Goal: Transaction & Acquisition: Purchase product/service

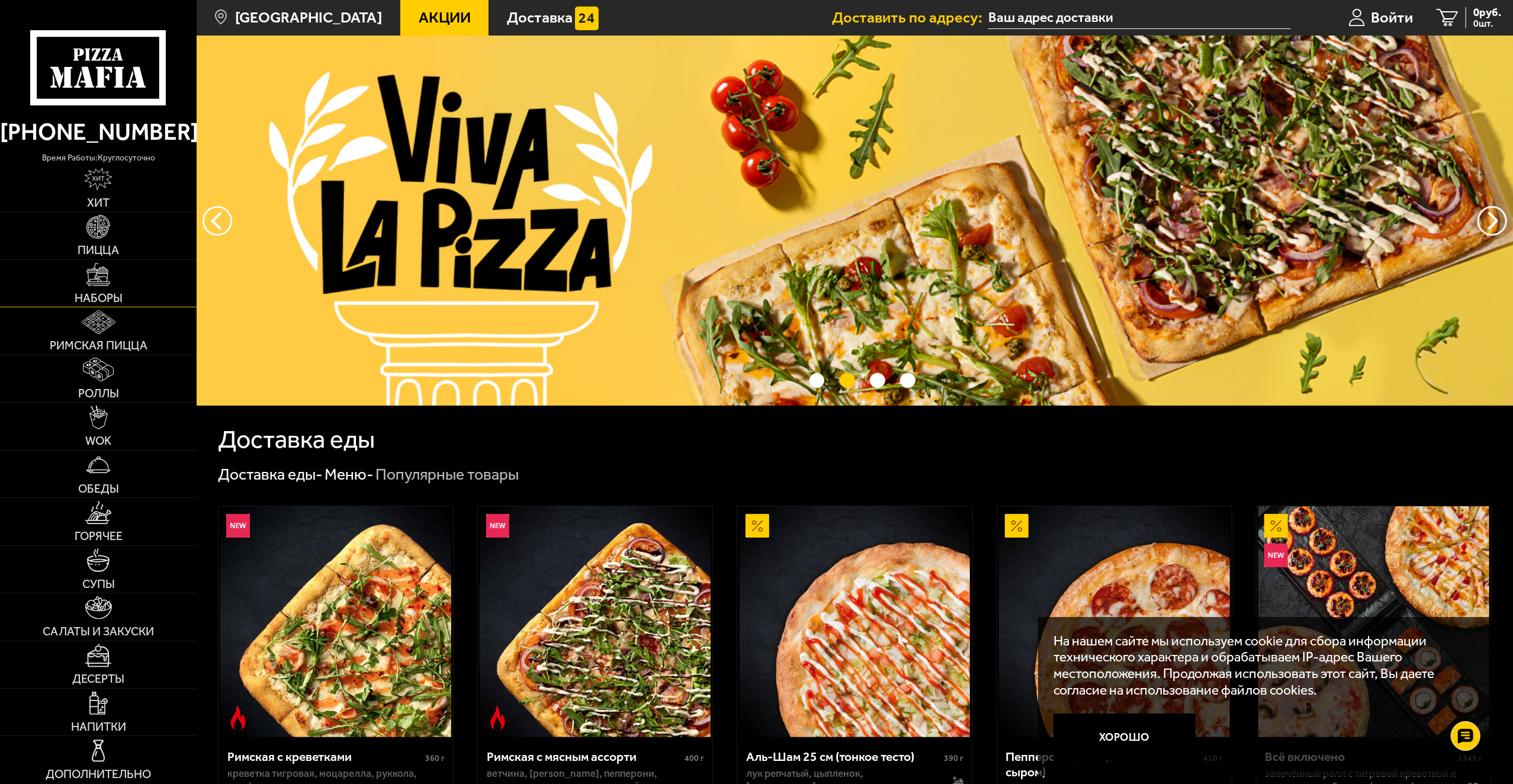
click at [102, 280] on img at bounding box center [98, 274] width 24 height 24
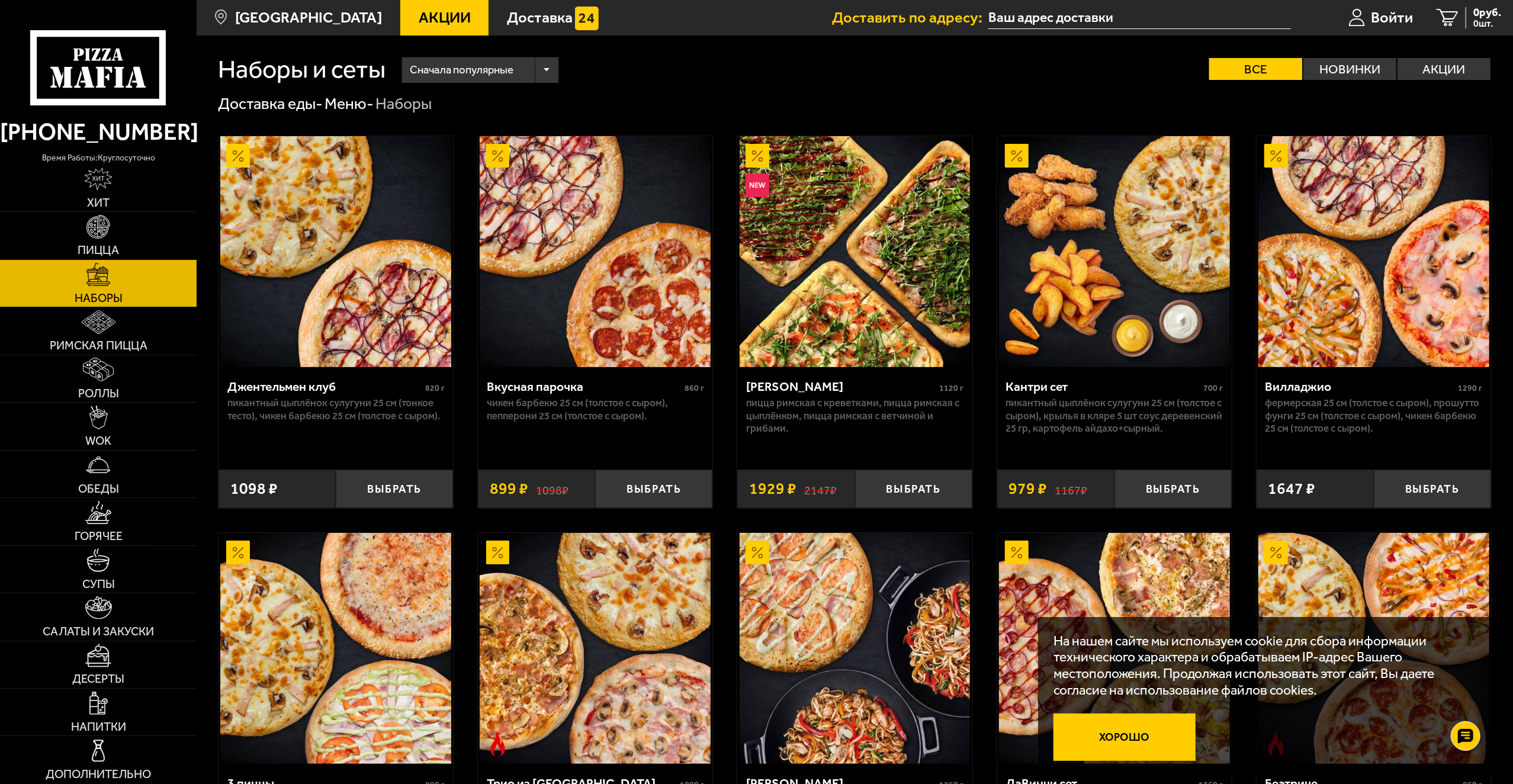
click at [1150, 742] on button "Хорошо" at bounding box center [1124, 737] width 142 height 48
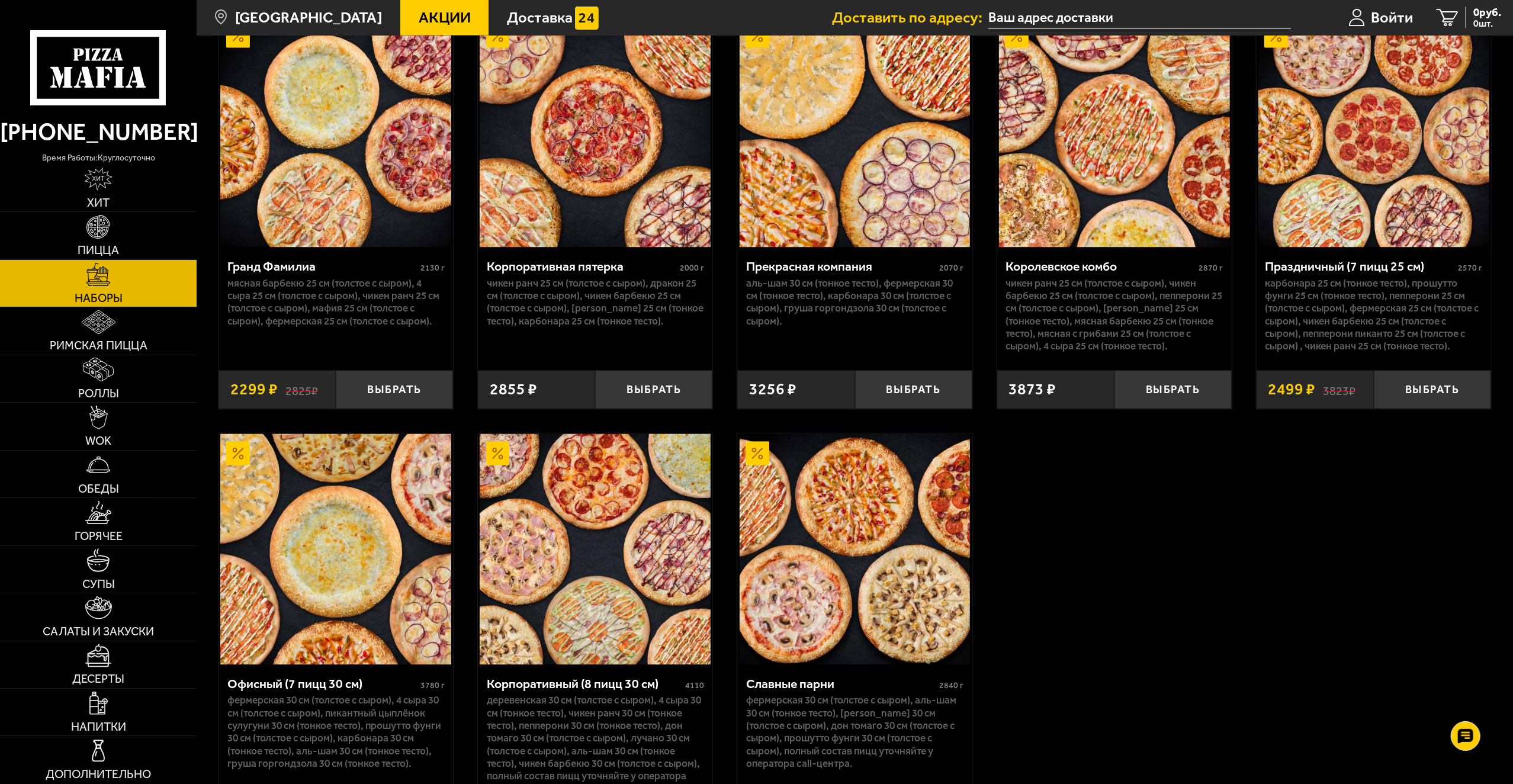
scroll to position [2190, 0]
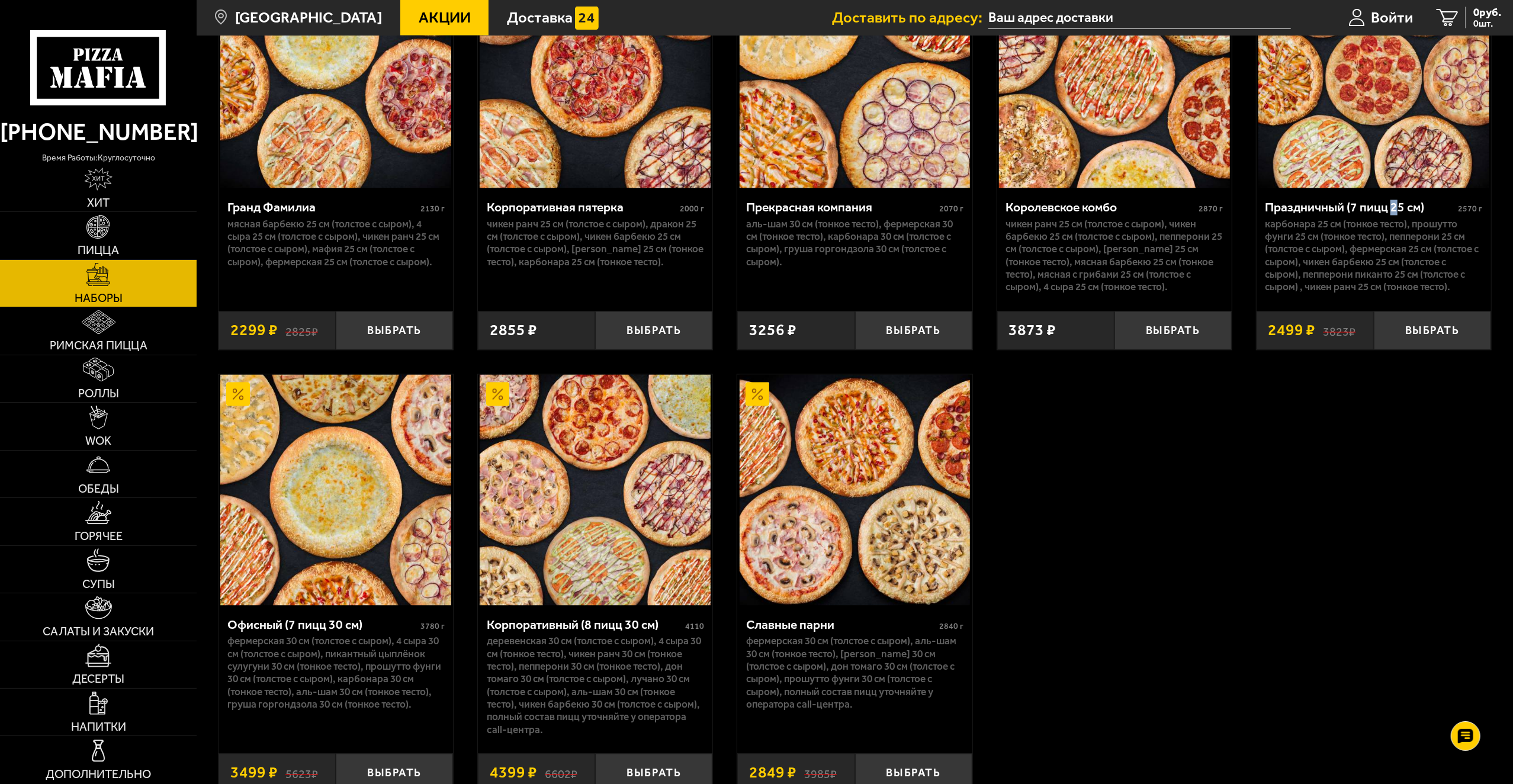
drag, startPoint x: 1393, startPoint y: 210, endPoint x: 1400, endPoint y: 210, distance: 7.0
click at [1400, 210] on div "Праздничный (7 пицц 25 см)" at bounding box center [1359, 207] width 190 height 16
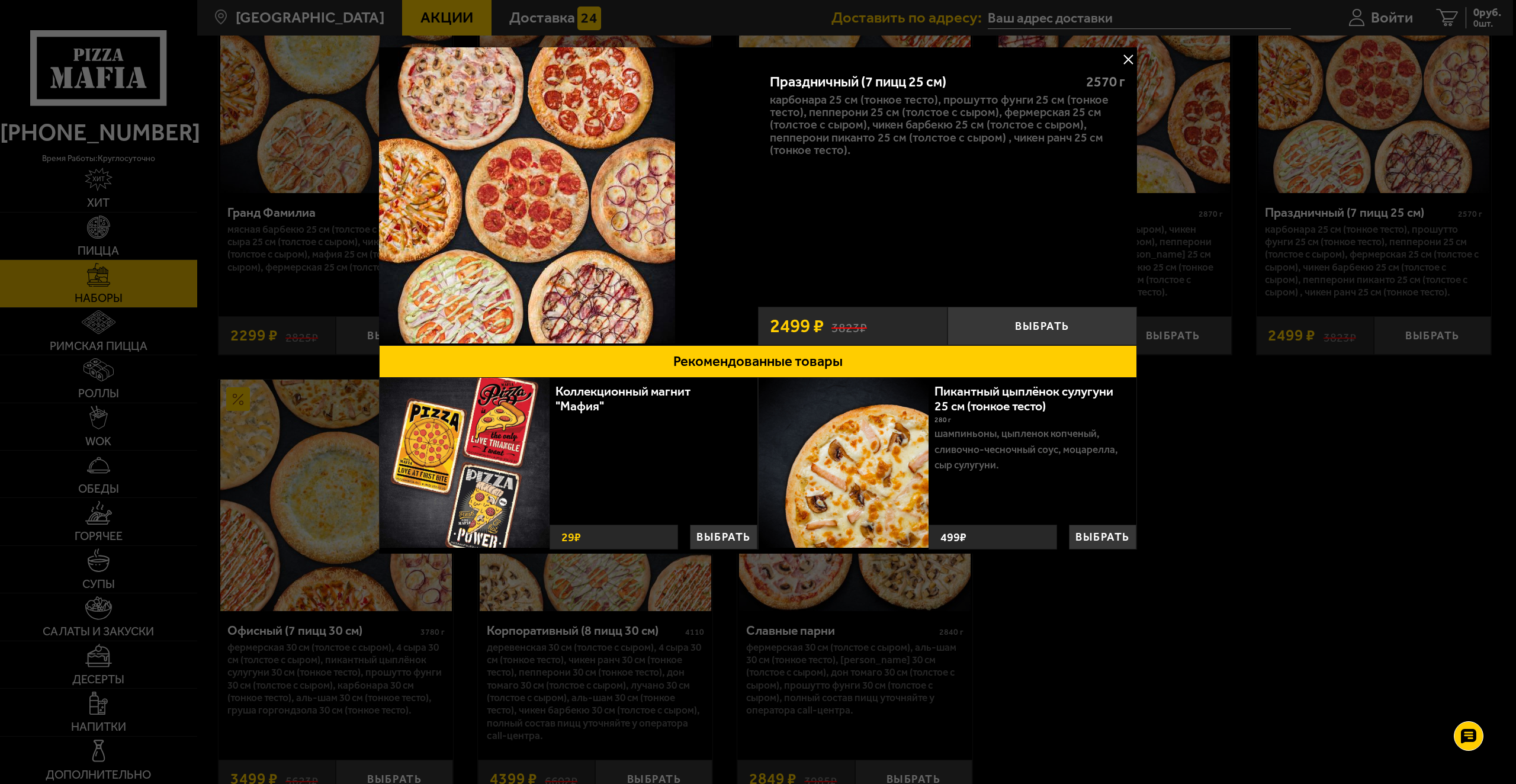
click at [314, 631] on div at bounding box center [758, 392] width 1516 height 784
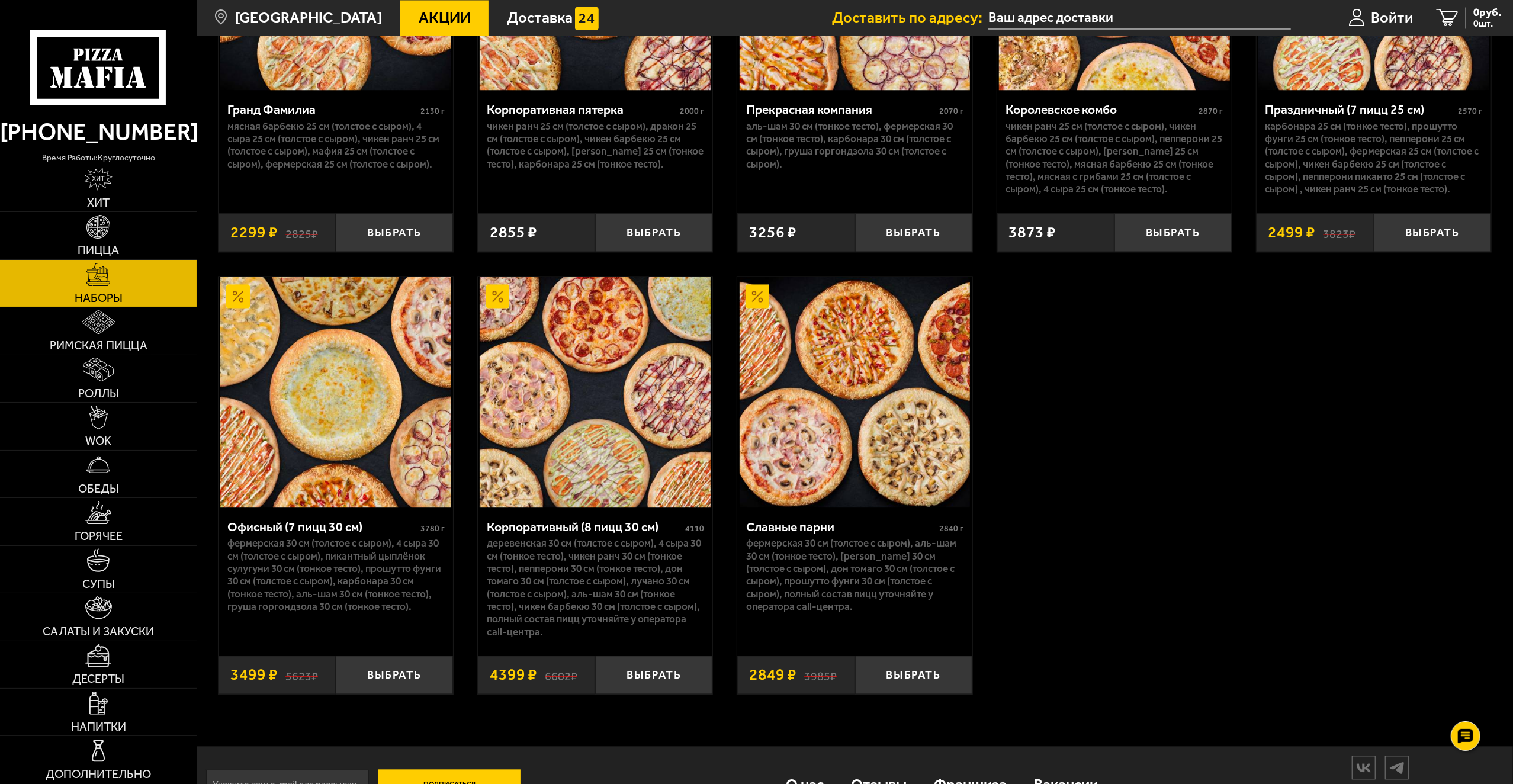
scroll to position [2308, 0]
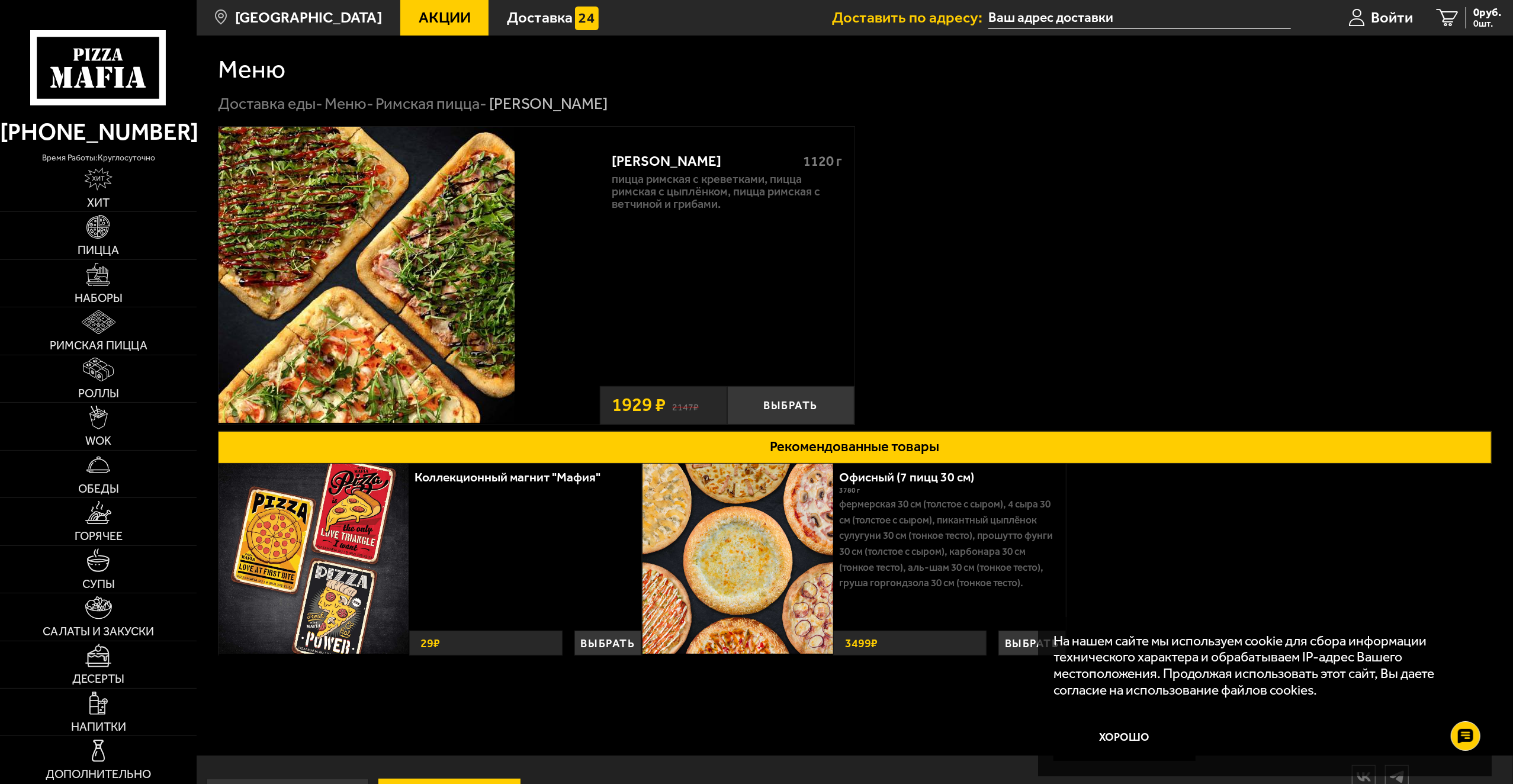
click at [786, 491] on img at bounding box center [737, 558] width 190 height 190
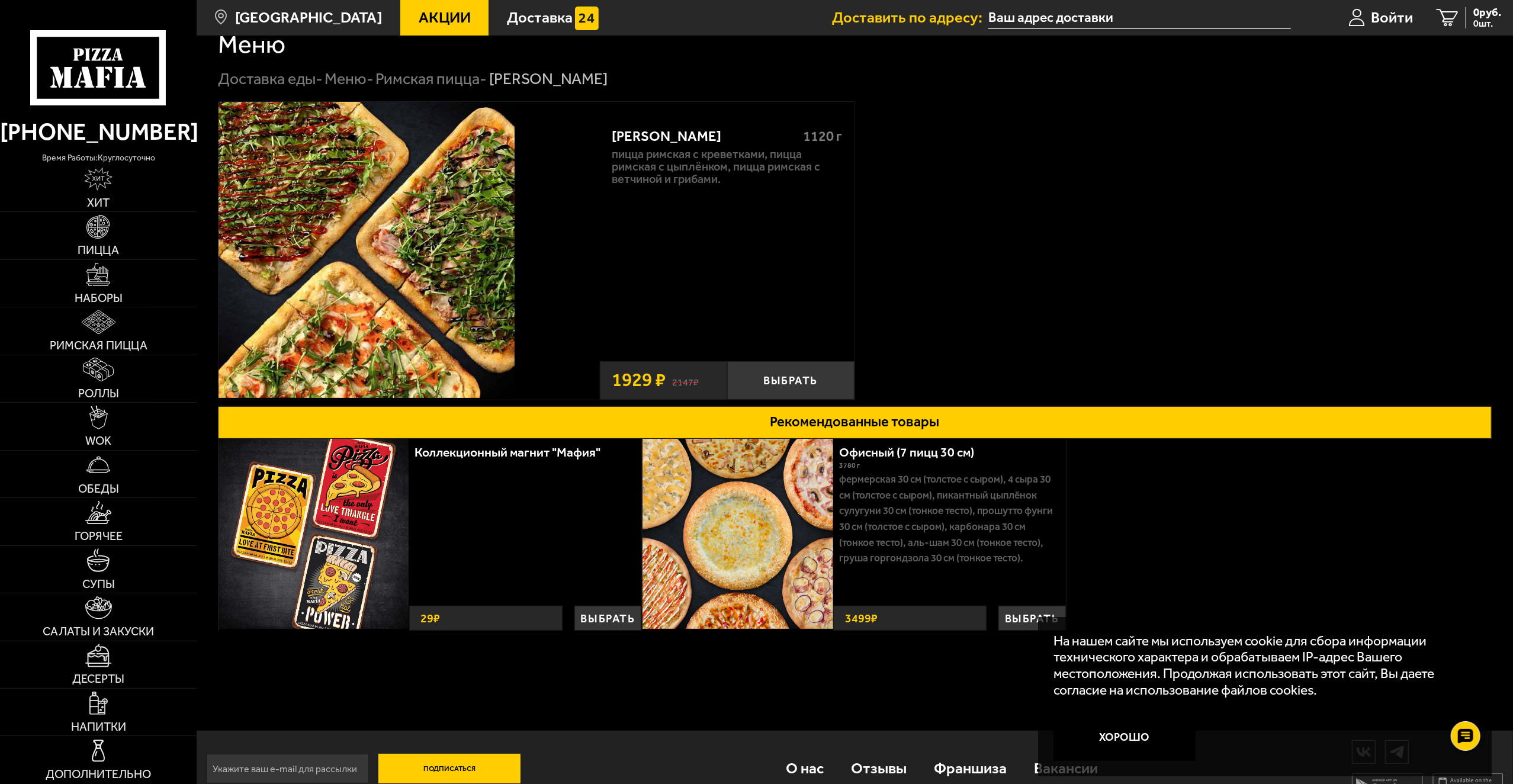
scroll to position [48, 0]
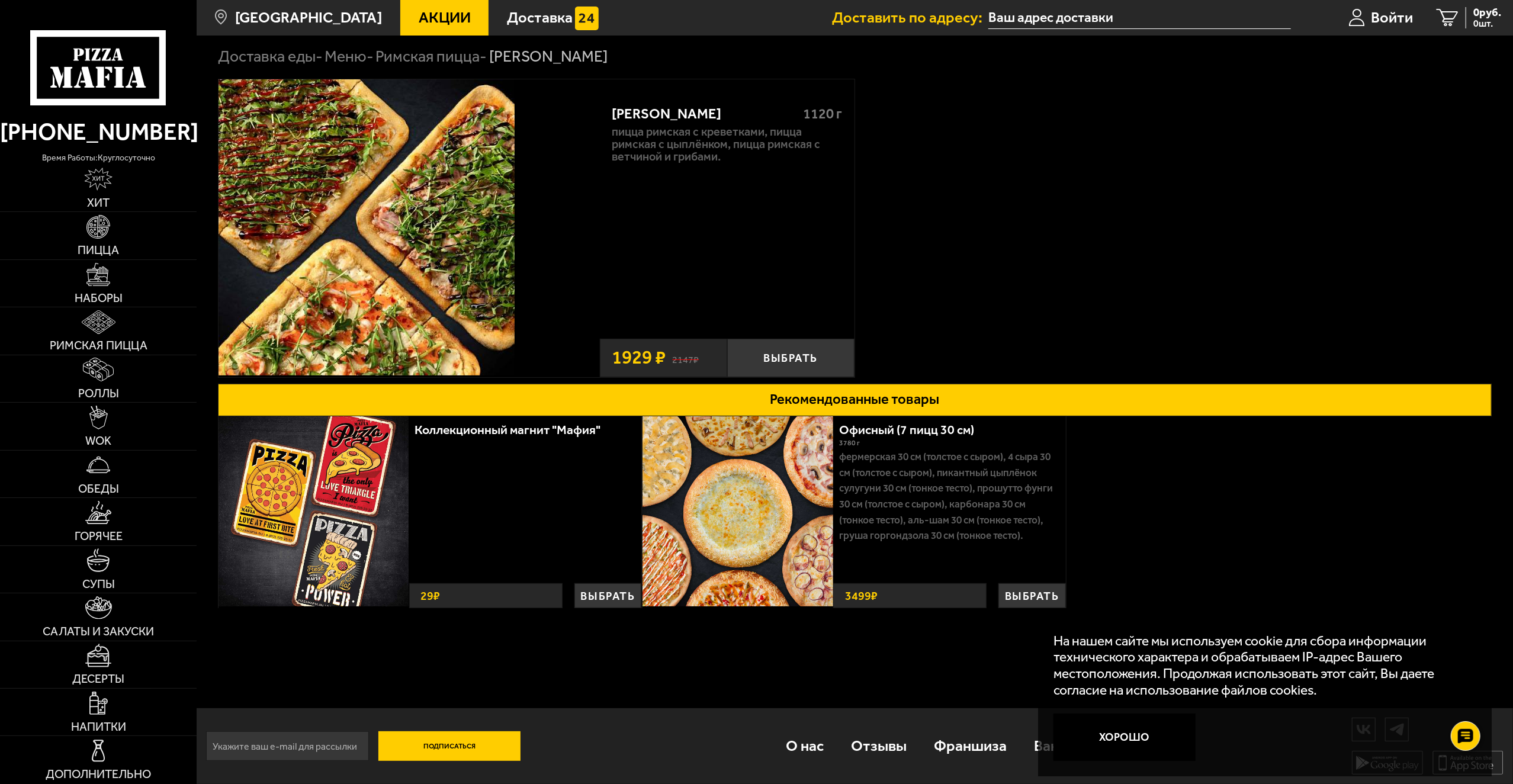
click at [914, 461] on p "Фермерская 30 см (толстое с сыром), 4 сыра 30 см (толстое с сыром), Пикантный ц…" at bounding box center [948, 496] width 218 height 95
click at [1033, 597] on button "Выбрать" at bounding box center [1032, 595] width 67 height 25
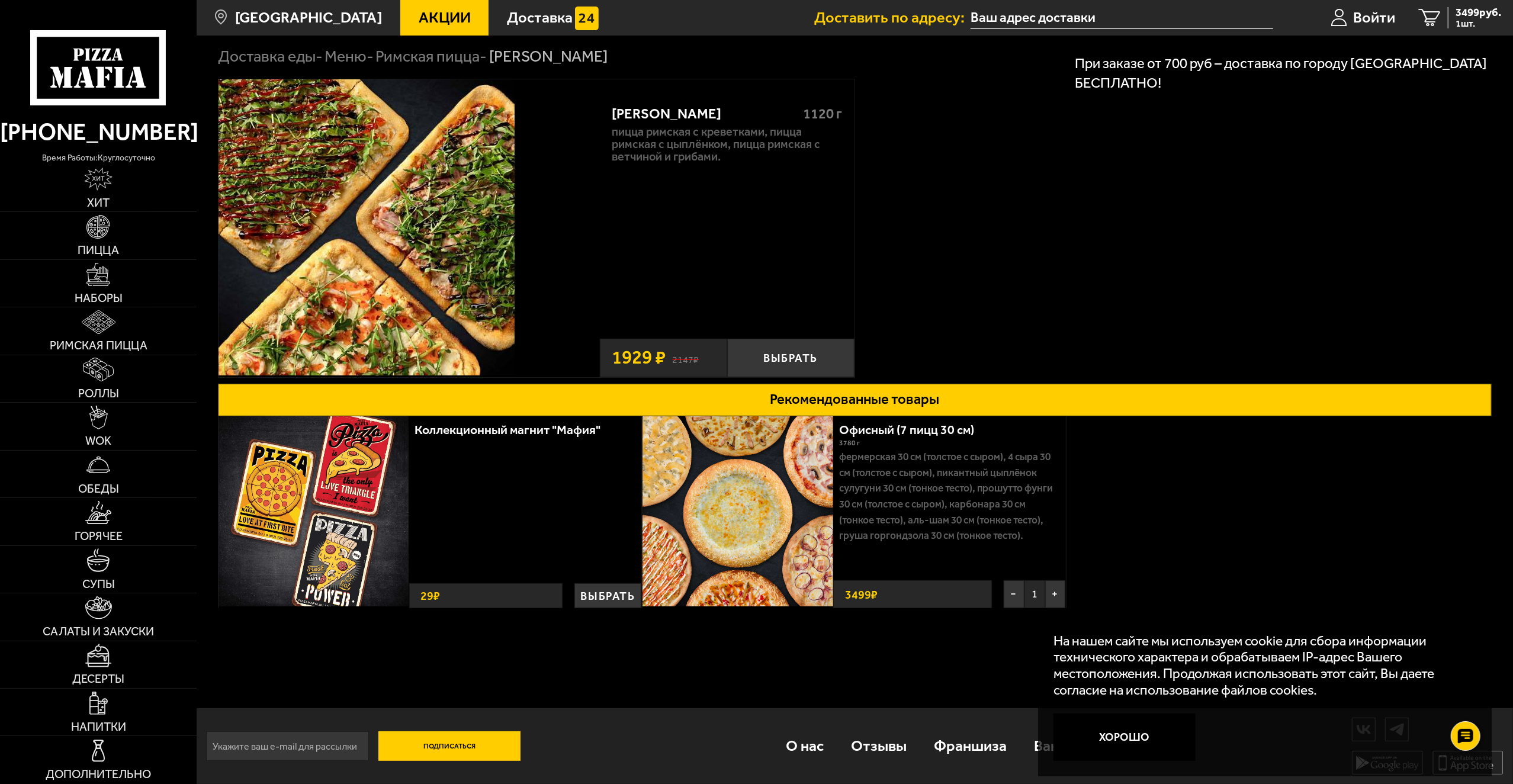
click at [791, 500] on img at bounding box center [737, 510] width 190 height 190
click at [871, 427] on link "Офисный (7 пицц 30 см)" at bounding box center [915, 430] width 151 height 15
click at [1423, 19] on icon "1" at bounding box center [1430, 18] width 22 height 18
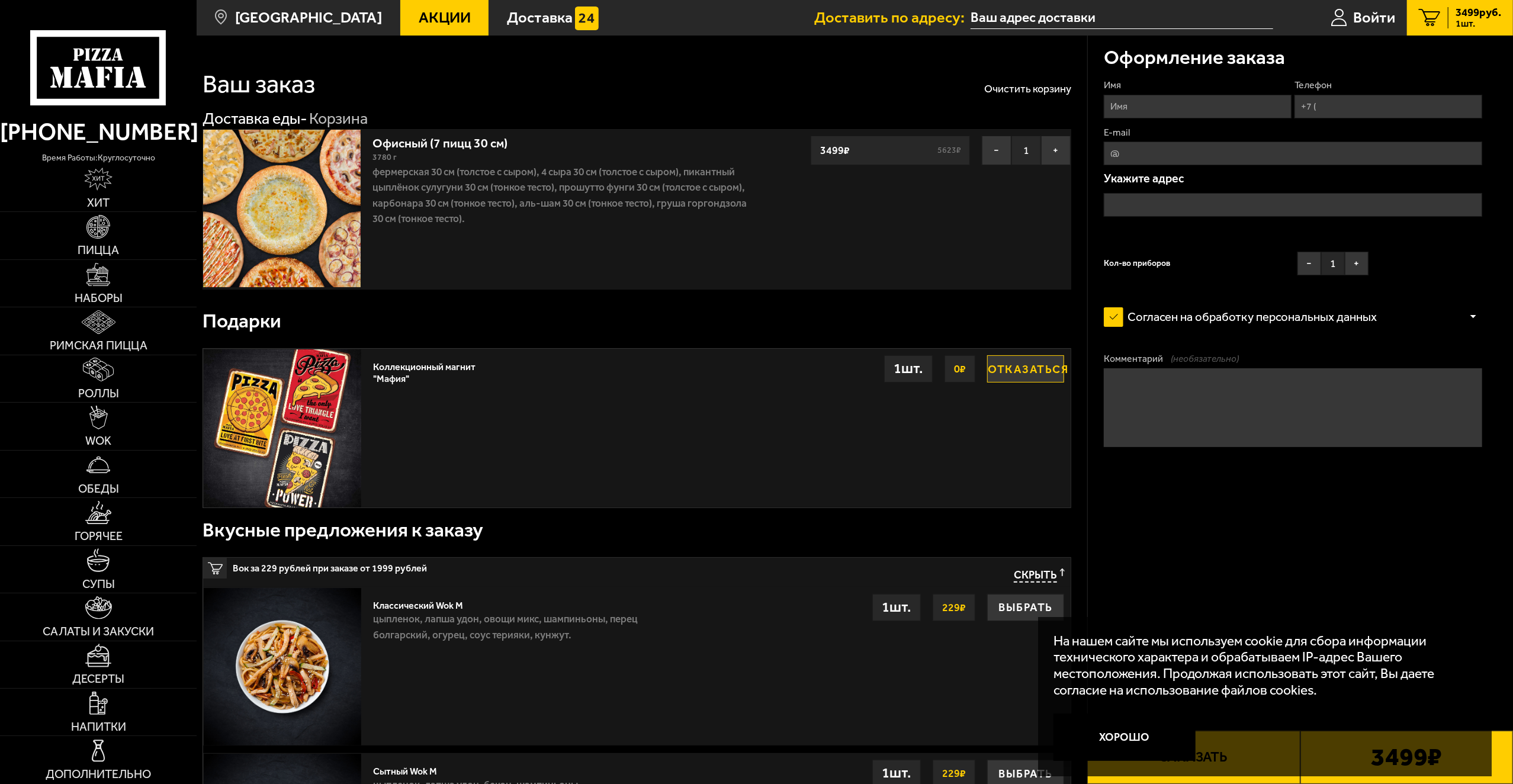
click at [395, 139] on link "Офисный (7 пицц 30 см)" at bounding box center [448, 141] width 151 height 20
drag, startPoint x: 524, startPoint y: 173, endPoint x: 694, endPoint y: 169, distance: 170.0
click at [660, 169] on p "Фермерская 30 см (толстое с сыром), 4 сыра 30 см (толстое с сыром), Пикантный ц…" at bounding box center [561, 196] width 377 height 62
click at [735, 175] on p "Фермерская 30 см (толстое с сыром), 4 сыра 30 см (толстое с сыром), Пикантный ц…" at bounding box center [561, 196] width 377 height 62
